Goal: Navigation & Orientation: Understand site structure

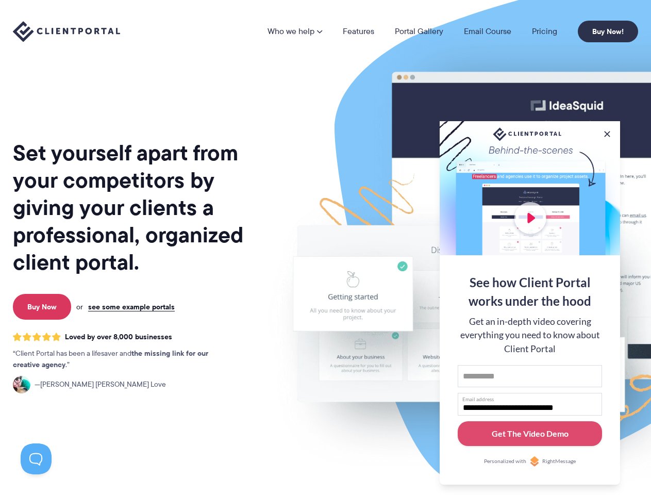
click at [325, 247] on img at bounding box center [538, 255] width 578 height 494
click at [295, 31] on link "Who we help" at bounding box center [294, 31] width 55 height 8
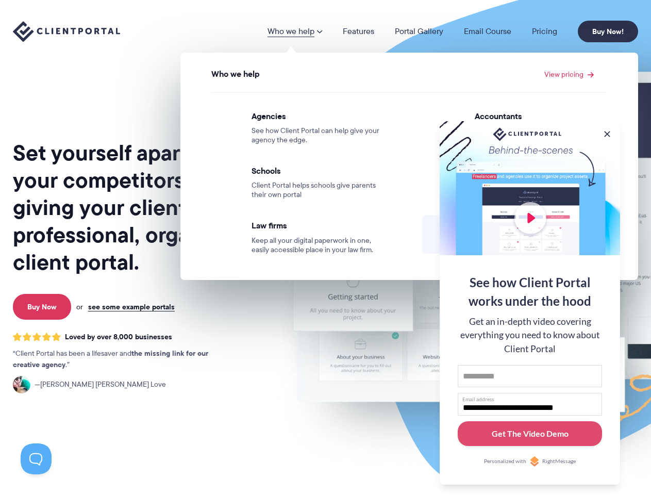
click at [607, 132] on button at bounding box center [607, 134] width 10 height 10
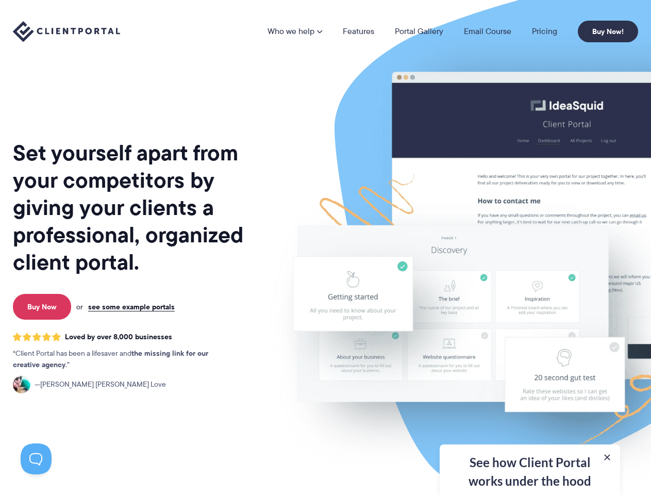
click at [530, 302] on img at bounding box center [538, 255] width 578 height 494
click at [36, 459] on button at bounding box center [36, 458] width 31 height 31
